Goal: Navigation & Orientation: Find specific page/section

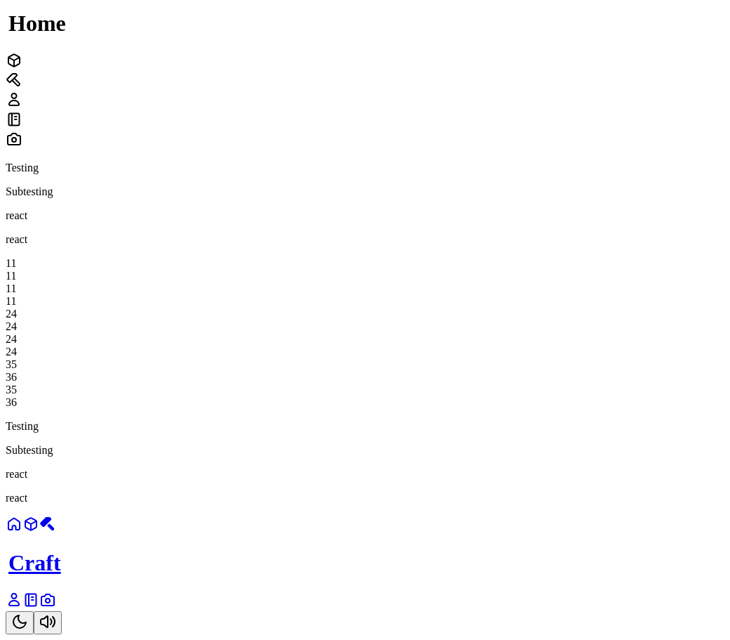
scroll to position [351, 0]
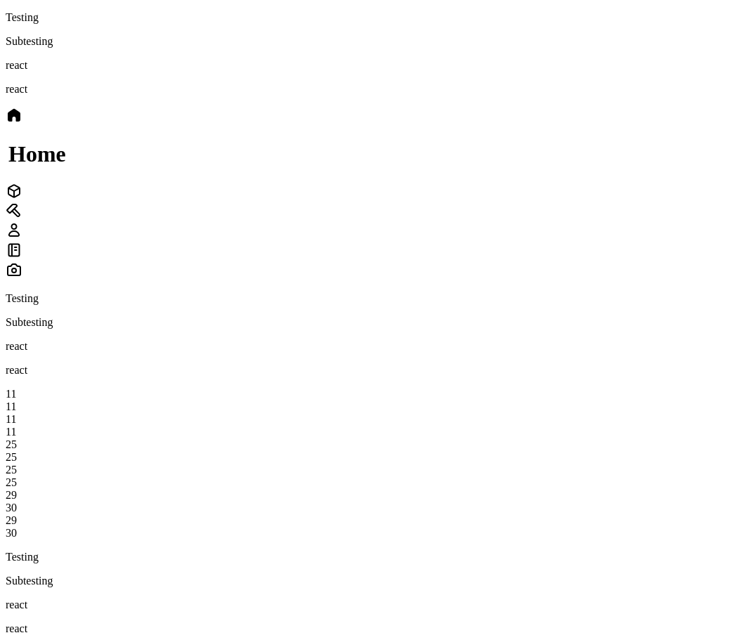
scroll to position [492, 0]
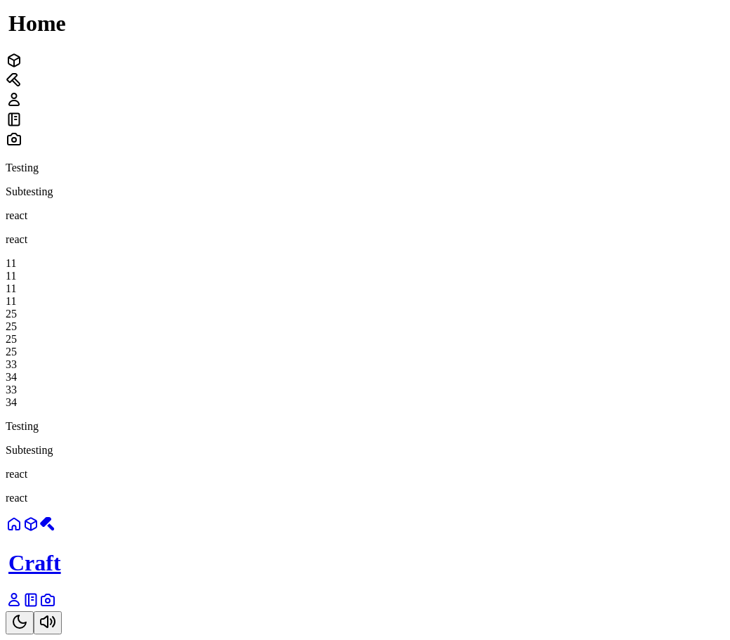
click at [19, 603] on icon at bounding box center [14, 599] width 10 height 12
click at [22, 601] on icon at bounding box center [14, 599] width 17 height 17
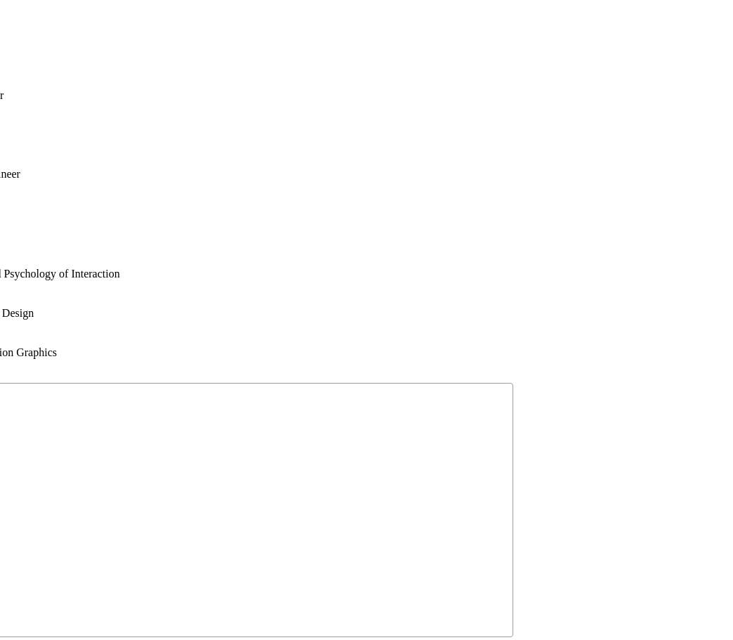
drag, startPoint x: 615, startPoint y: 310, endPoint x: 387, endPoint y: 91, distance: 315.9
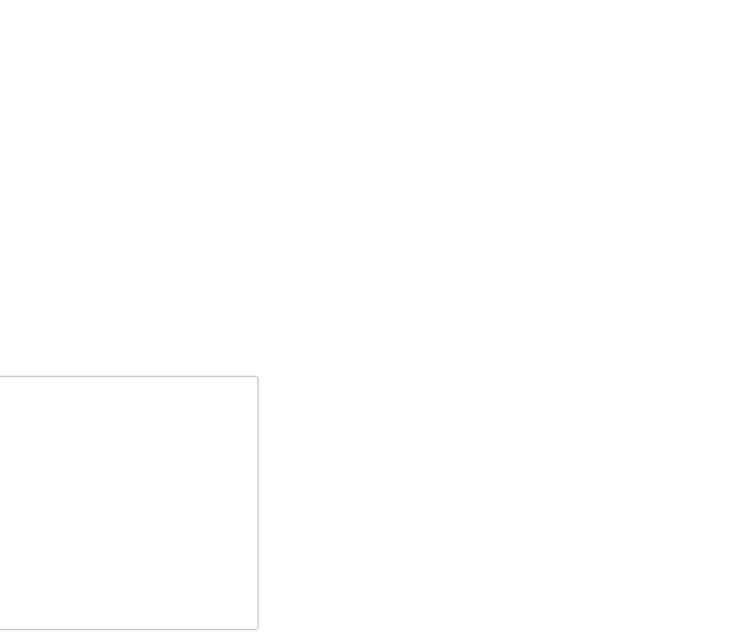
drag, startPoint x: 414, startPoint y: 421, endPoint x: 171, endPoint y: 419, distance: 243.0
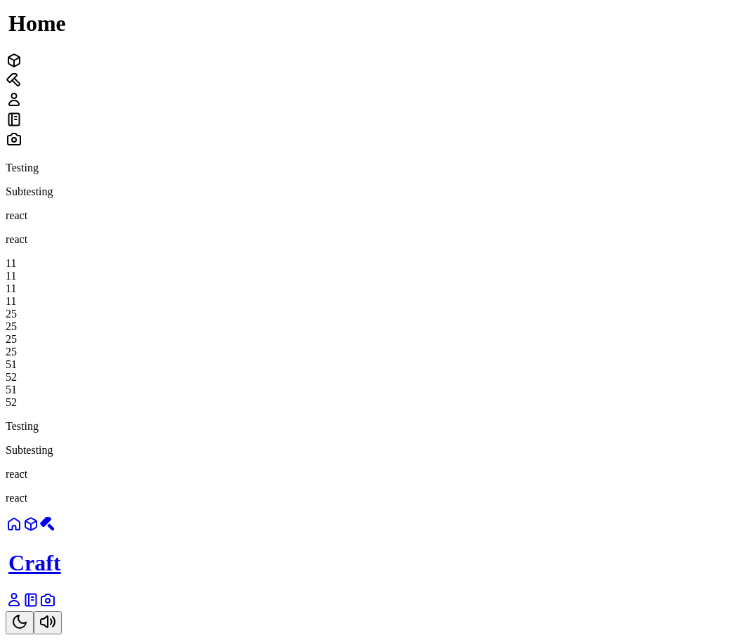
scroll to position [492, 0]
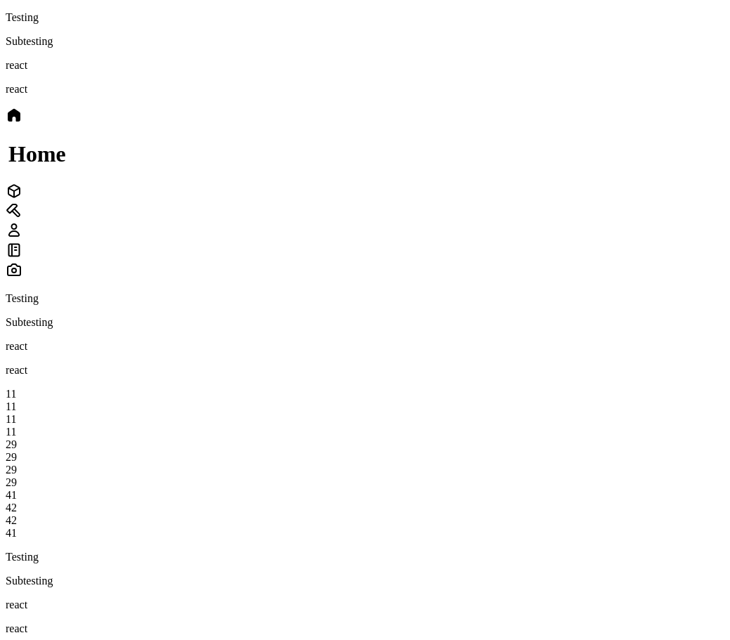
scroll to position [281, 0]
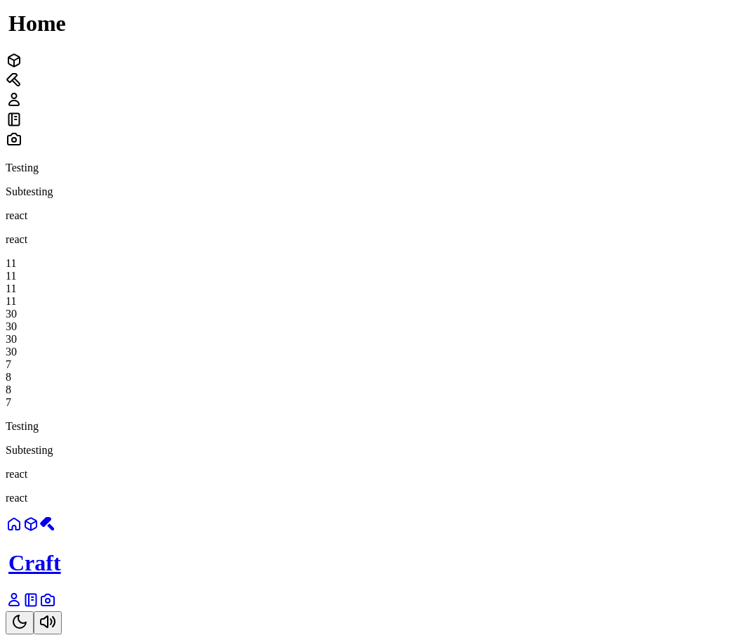
scroll to position [421, 0]
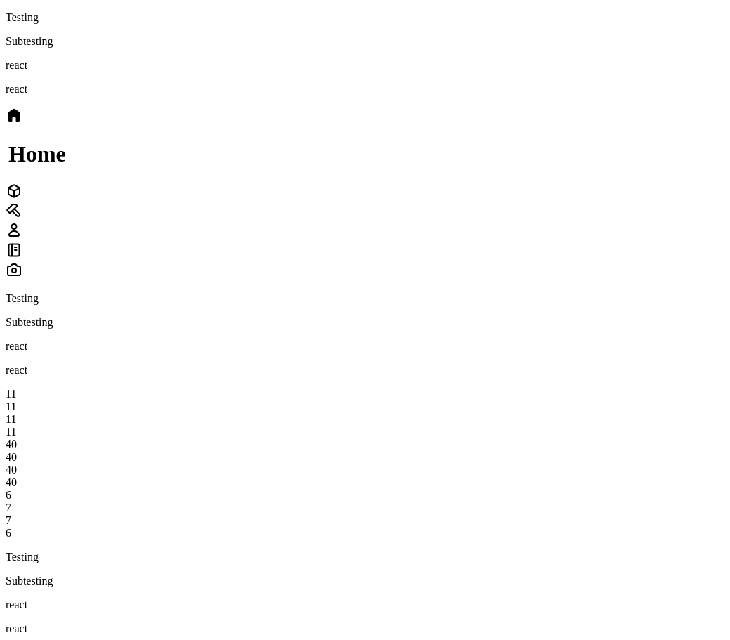
scroll to position [351, 0]
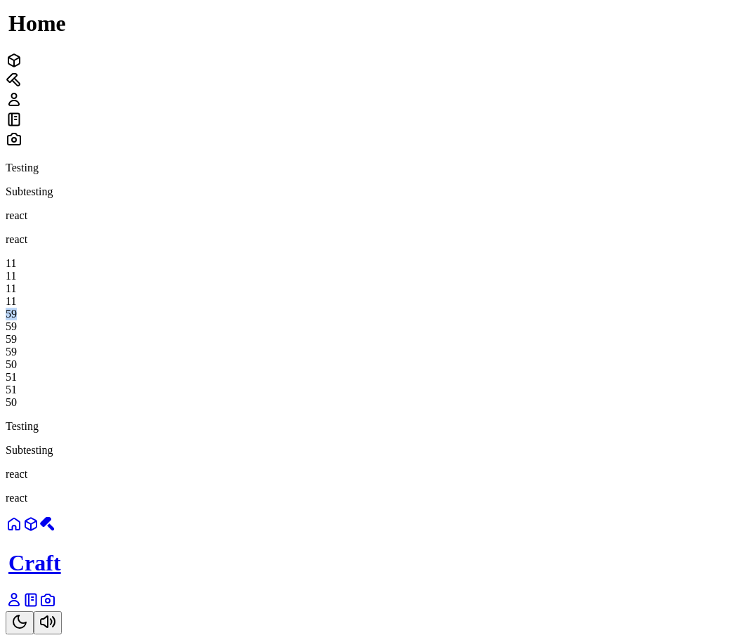
drag, startPoint x: 485, startPoint y: 256, endPoint x: 532, endPoint y: 257, distance: 47.1
click at [532, 308] on div "59" at bounding box center [365, 314] width 719 height 13
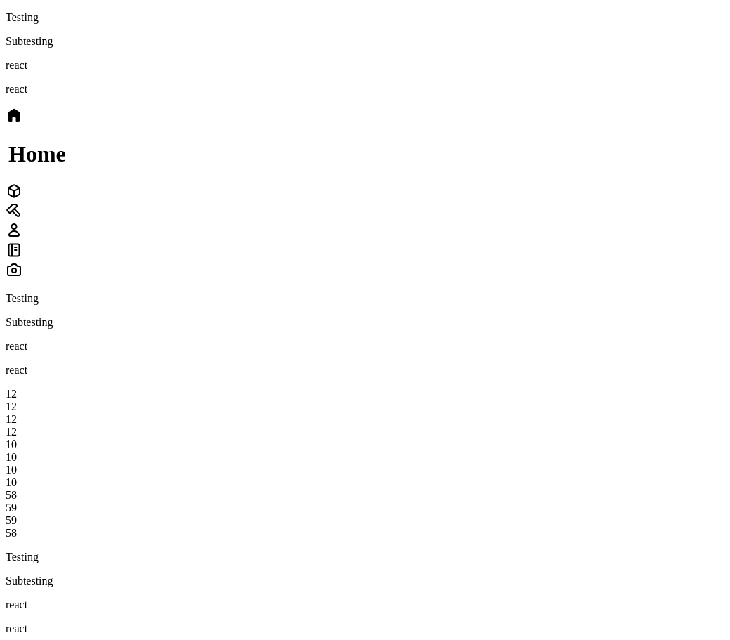
scroll to position [421, 0]
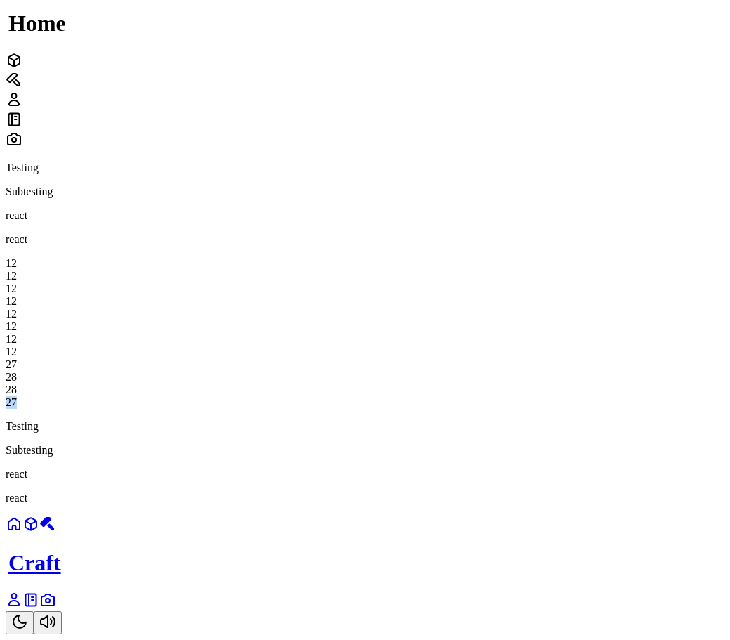
drag, startPoint x: 577, startPoint y: 206, endPoint x: 604, endPoint y: 225, distance: 32.9
click at [604, 396] on div "27" at bounding box center [365, 402] width 719 height 13
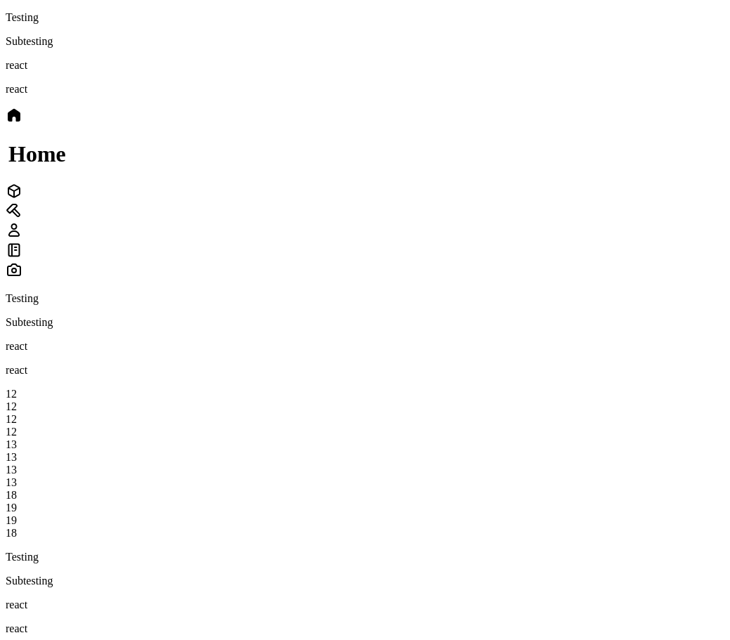
scroll to position [211, 0]
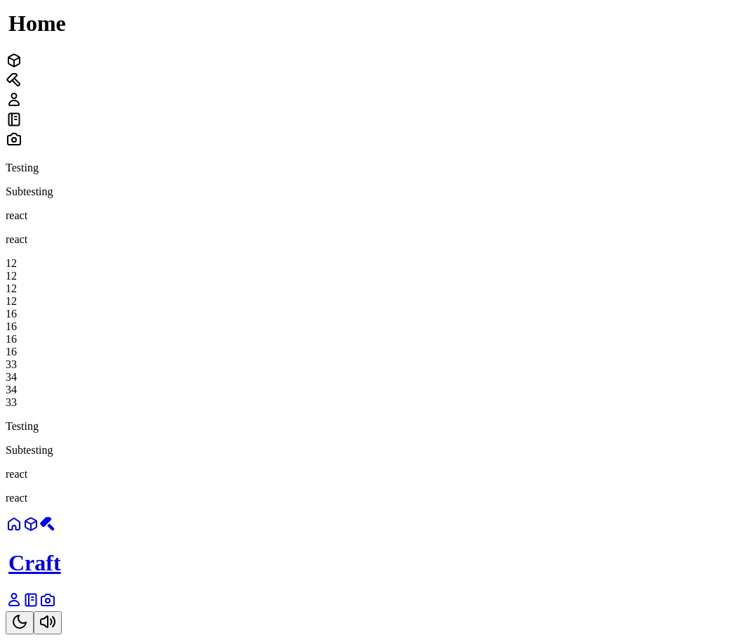
click at [34, 611] on button "Toggle Theme" at bounding box center [20, 622] width 28 height 23
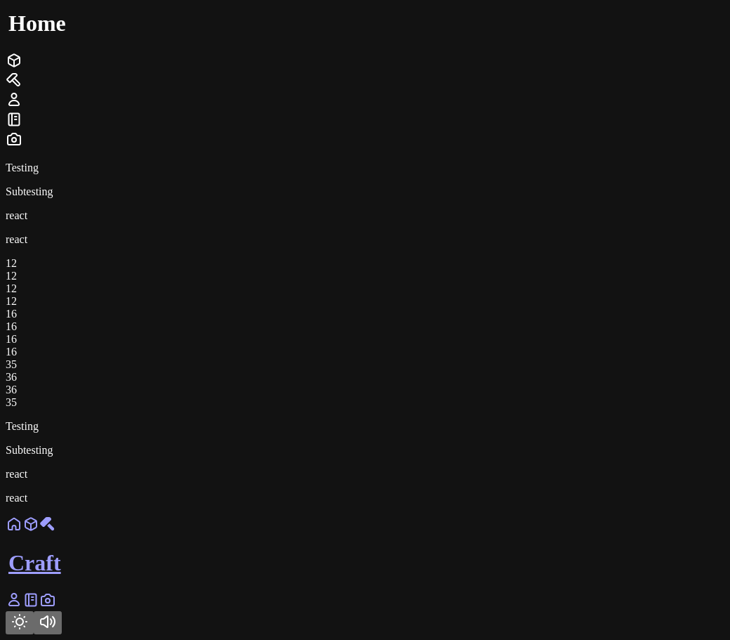
click at [28, 613] on icon "Toggle Theme" at bounding box center [19, 621] width 17 height 17
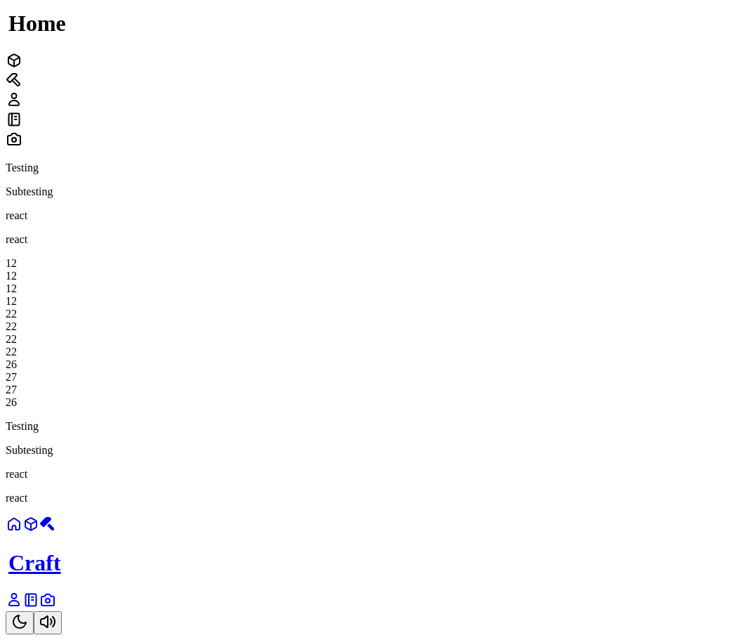
scroll to position [351, 0]
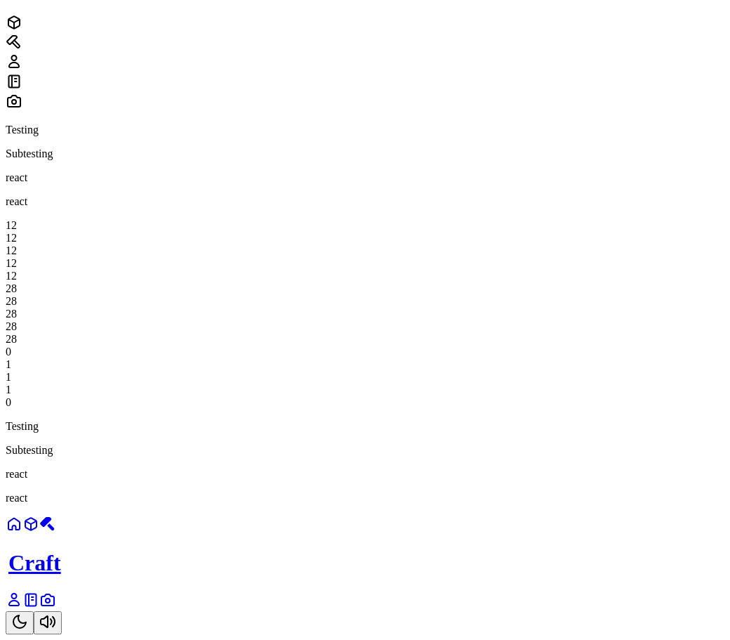
scroll to position [421, 0]
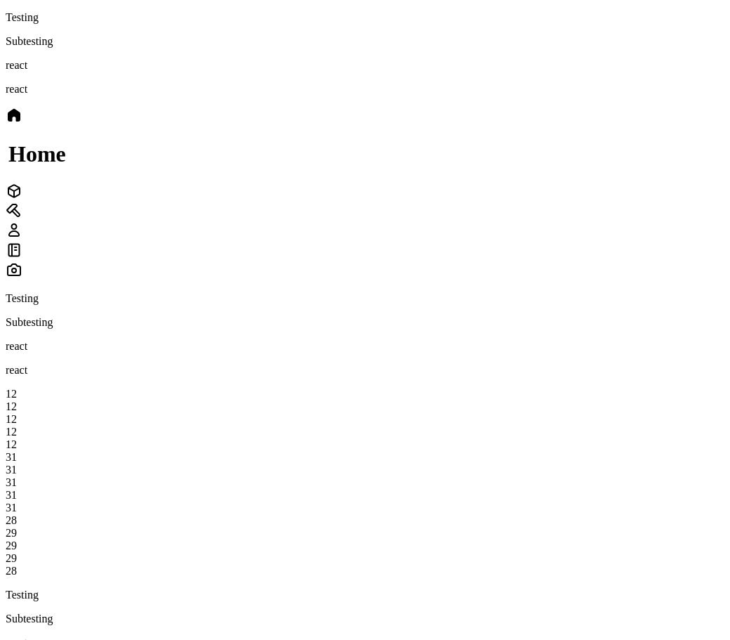
scroll to position [281, 0]
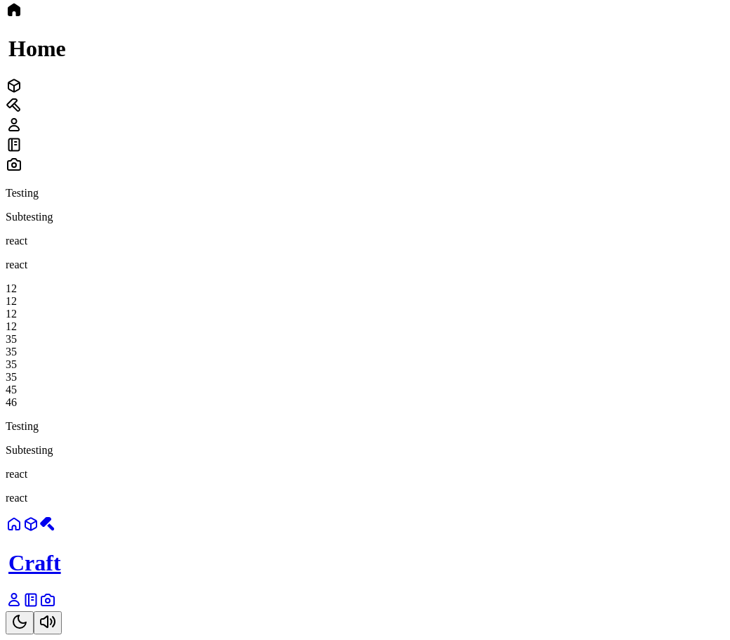
scroll to position [140, 0]
drag, startPoint x: 589, startPoint y: 489, endPoint x: 609, endPoint y: 490, distance: 20.4
click at [609, 409] on div "6" at bounding box center [365, 402] width 719 height 13
click at [95, 387] on div "Testing Subtesting react react 12 12 12 12 38 38 38 38 44 45" at bounding box center [365, 298] width 719 height 222
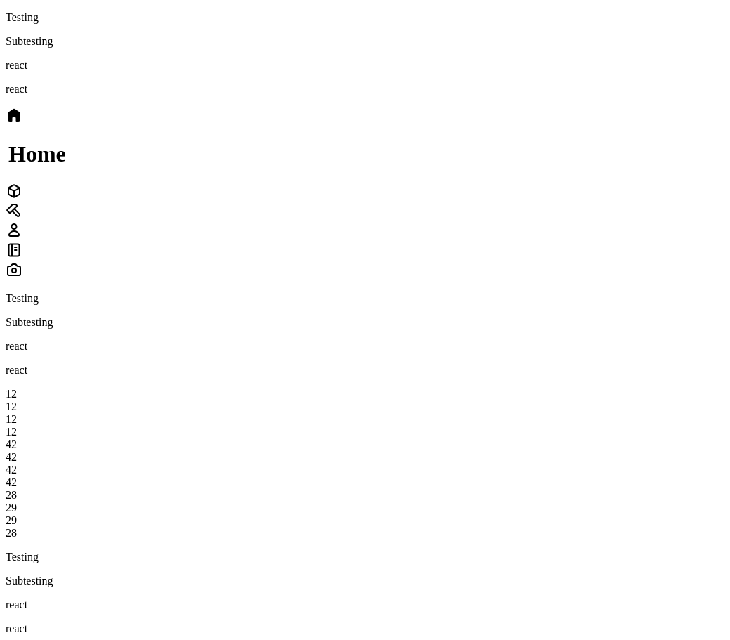
scroll to position [211, 0]
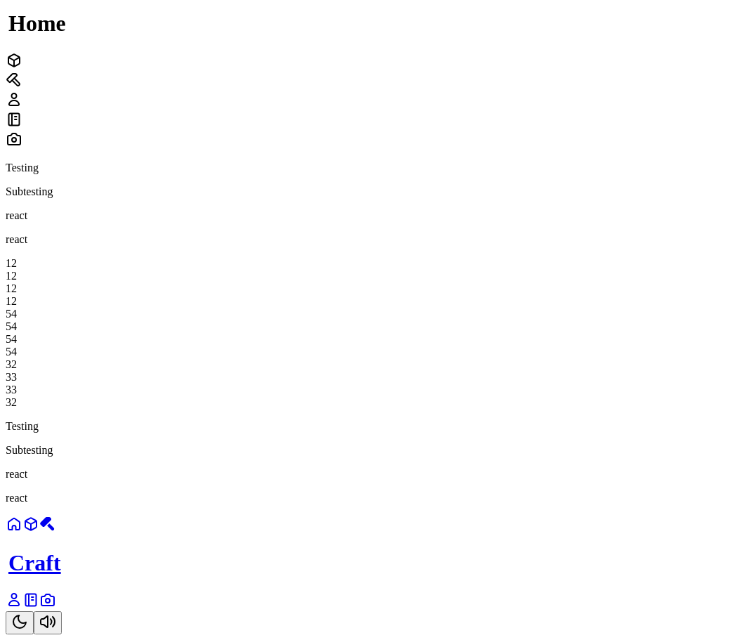
scroll to position [421, 0]
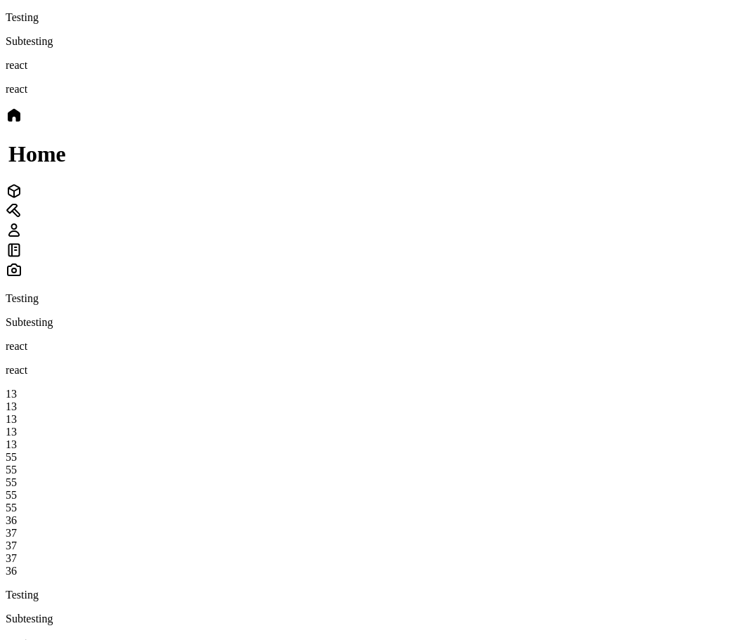
scroll to position [351, 0]
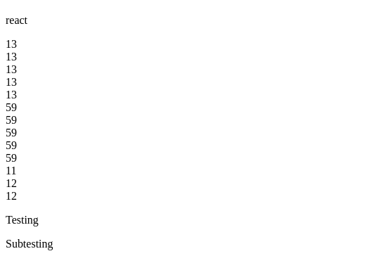
scroll to position [351, 0]
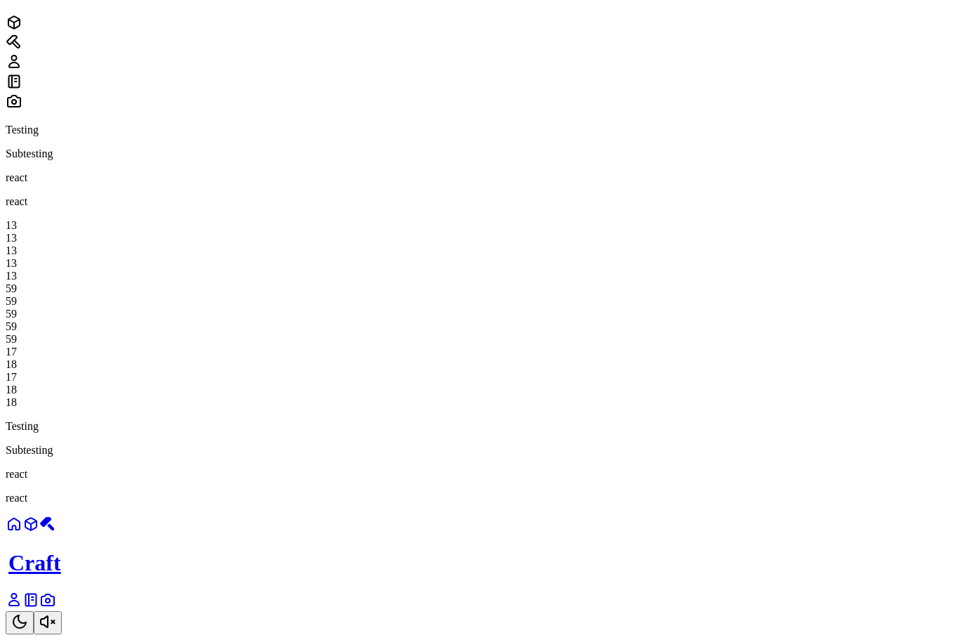
scroll to position [351, 0]
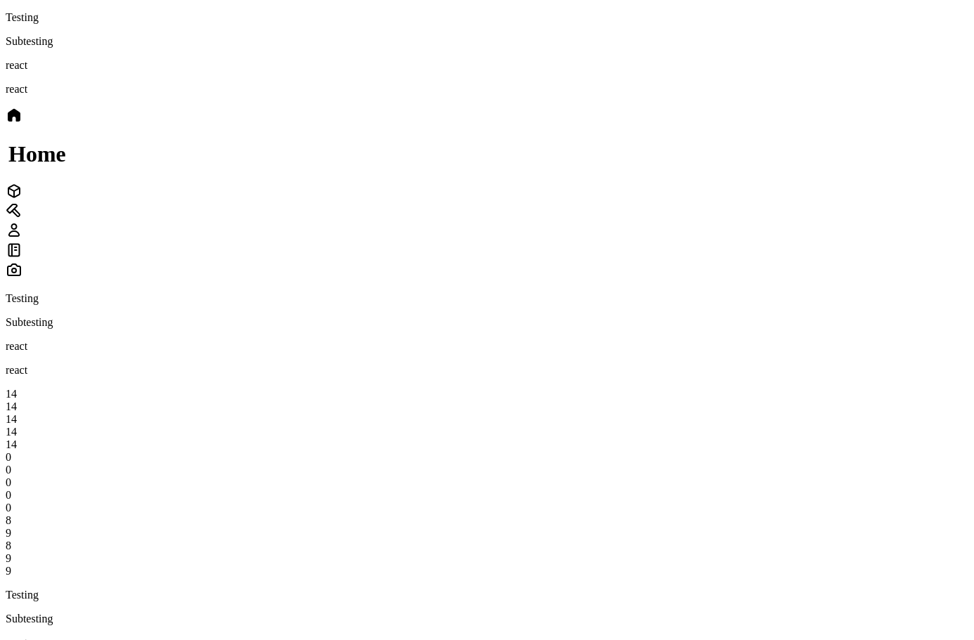
scroll to position [281, 0]
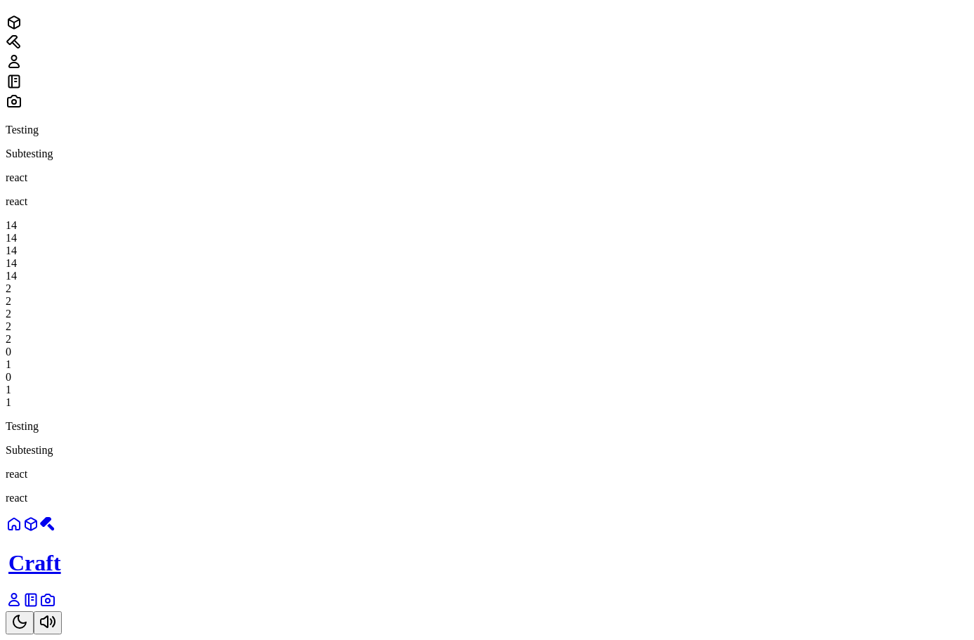
scroll to position [421, 0]
